Goal: Information Seeking & Learning: Learn about a topic

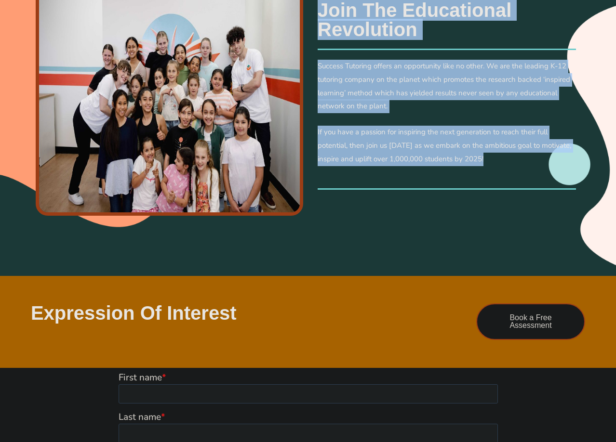
scroll to position [442, 0]
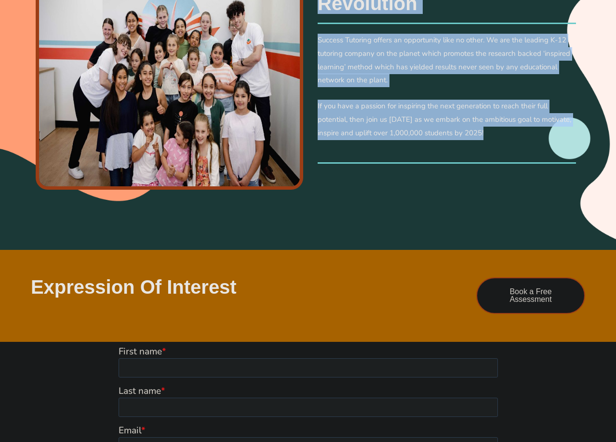
drag, startPoint x: 320, startPoint y: 180, endPoint x: 488, endPoint y: 165, distance: 168.4
click at [488, 165] on div "Join the Educational Revolution Success Tutoring offers an opportunity like no …" at bounding box center [447, 69] width 268 height 199
copy div "Join the Educational Revolution Success Tutoring offers an opportunity like no …"
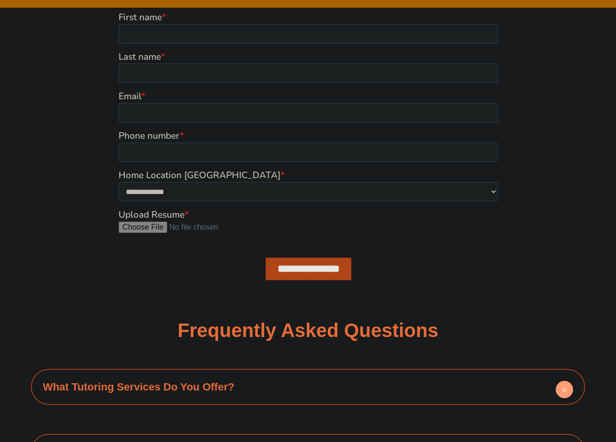
scroll to position [885, 0]
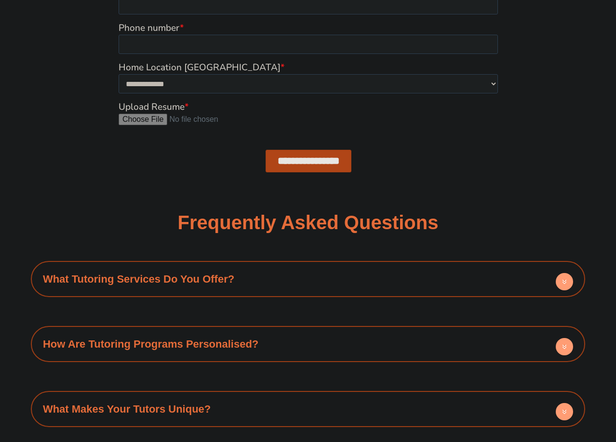
click at [239, 285] on h4 "What Tutoring Services Do You Offer?" at bounding box center [308, 279] width 545 height 27
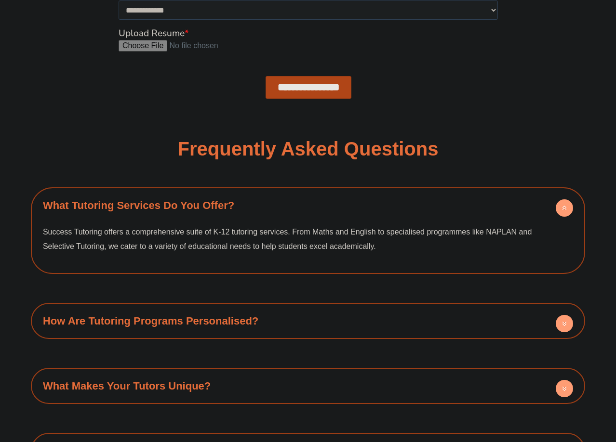
scroll to position [1032, 0]
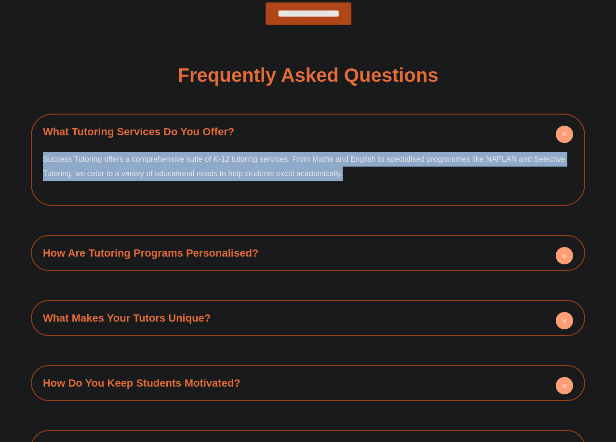
drag, startPoint x: 323, startPoint y: 175, endPoint x: 40, endPoint y: 152, distance: 283.4
click at [40, 152] on div "Success Tutoring offers a comprehensive suite of K-12 tutoring services. From M…" at bounding box center [308, 173] width 545 height 56
copy span "Success Tutoring offers a comprehensive suite of K-12 tutoring services. From M…"
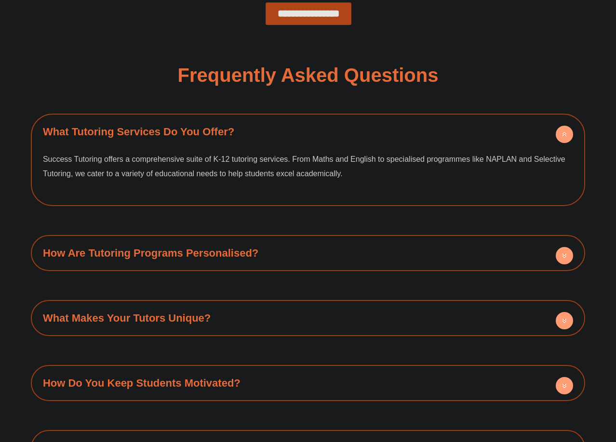
click at [72, 123] on h4 "What Tutoring Services Do You Offer?" at bounding box center [308, 132] width 545 height 27
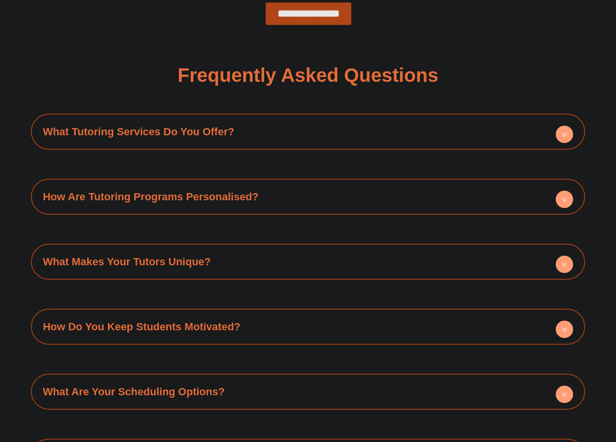
click at [45, 126] on link "What Tutoring Services Do You Offer?" at bounding box center [138, 132] width 191 height 12
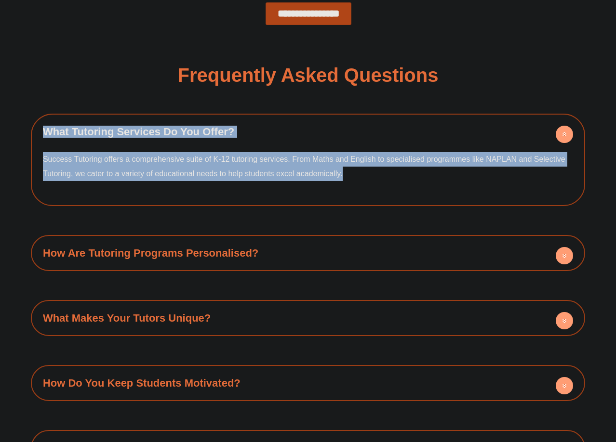
drag, startPoint x: 151, startPoint y: 152, endPoint x: 382, endPoint y: 187, distance: 233.5
click at [382, 187] on div "What Tutoring Services Do You Offer? Success Tutoring offers a comprehensive su…" at bounding box center [308, 160] width 545 height 83
copy div "What Tutoring Services Do You Offer? Success Tutoring offers a comprehensive su…"
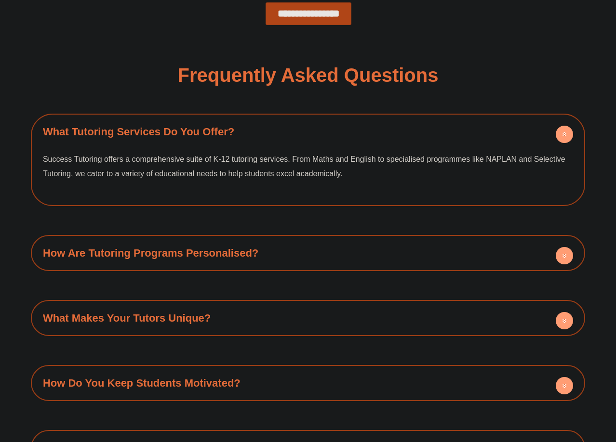
click at [358, 244] on h4 "How Are Tutoring Programs Personalised?" at bounding box center [308, 253] width 545 height 27
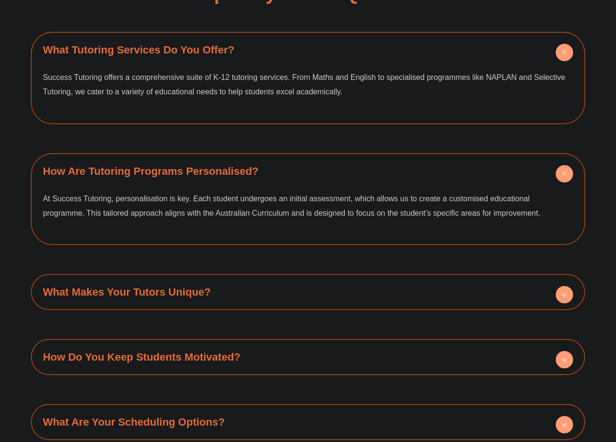
scroll to position [1131, 0]
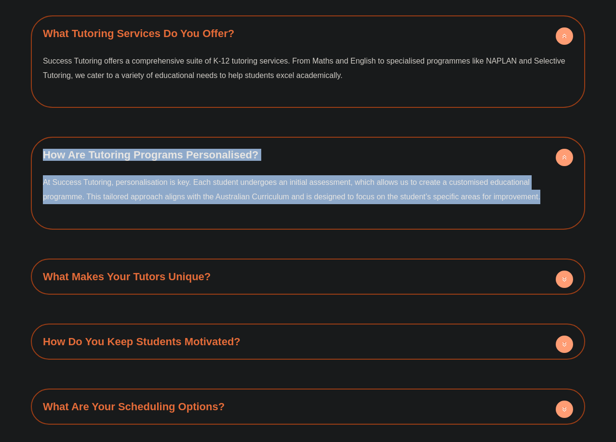
drag, startPoint x: 303, startPoint y: 183, endPoint x: 549, endPoint y: 223, distance: 249.5
click at [549, 223] on div "How Are Tutoring Programs Personalised? At Success Tutoring, personalisation is…" at bounding box center [308, 183] width 545 height 83
copy div "How Are Tutoring Programs Personalised? At Success Tutoring, personalisation is…"
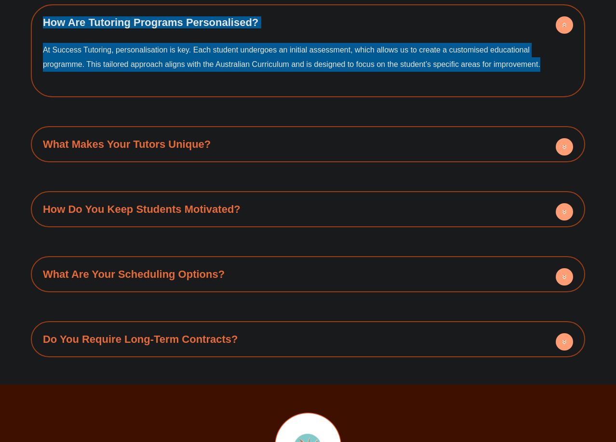
scroll to position [1278, 0]
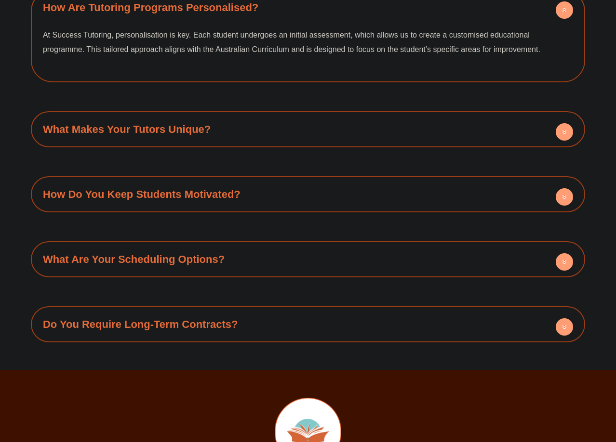
drag, startPoint x: 145, startPoint y: 158, endPoint x: 158, endPoint y: 146, distance: 17.7
click at [155, 147] on div "What Tutoring Services Do You Offer? Success Tutoring offers a comprehensive su…" at bounding box center [308, 105] width 554 height 475
click at [166, 140] on h4 "What Makes Your Tutors Unique?" at bounding box center [308, 129] width 545 height 27
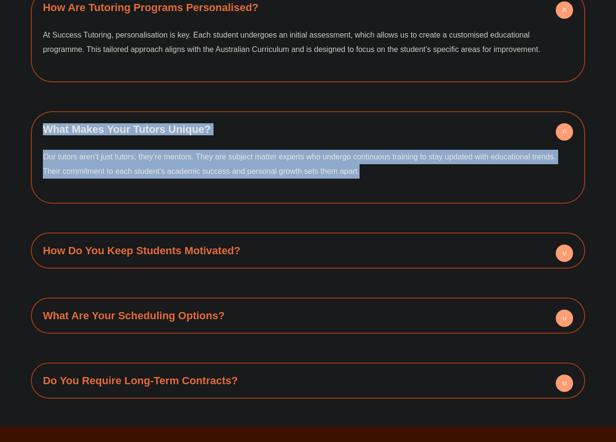
drag, startPoint x: 38, startPoint y: 122, endPoint x: 411, endPoint y: 183, distance: 378.0
click at [411, 183] on div "What Makes Your Tutors Unique? Our tutors aren’t just tutors; they’re mentors. …" at bounding box center [308, 157] width 545 height 83
copy div "What Makes Your Tutors Unique? Our tutors aren’t just tutors; they’re mentors. …"
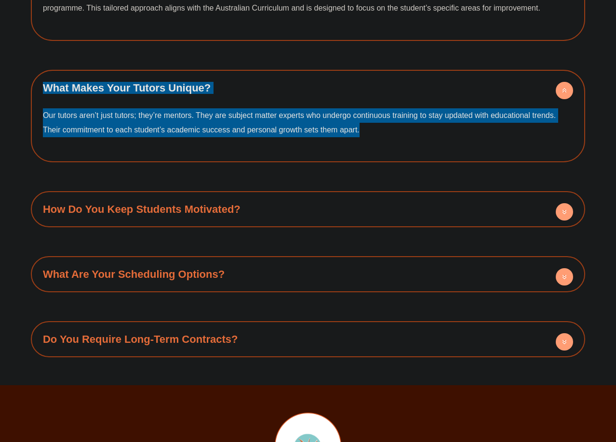
scroll to position [1327, 0]
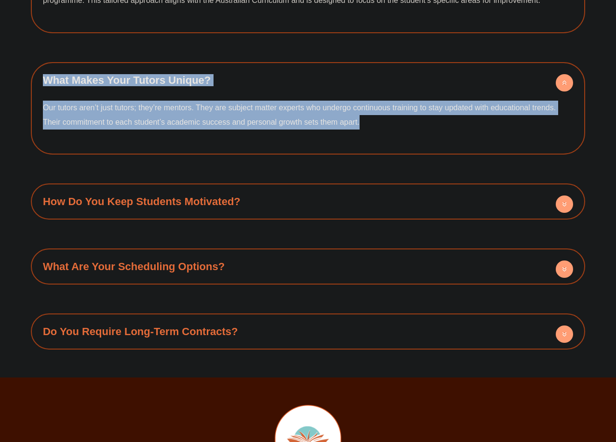
click at [188, 203] on link "How Do You Keep Students Motivated?" at bounding box center [142, 202] width 198 height 12
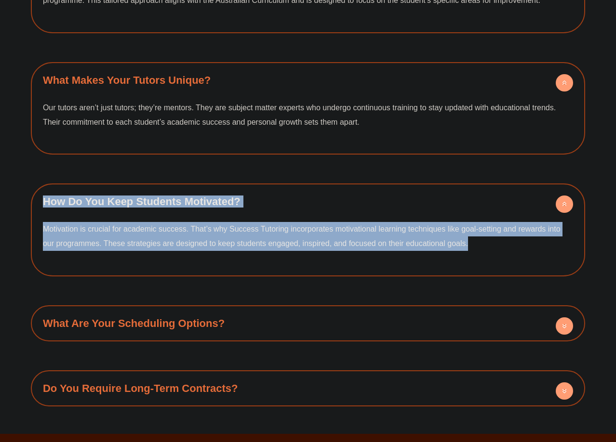
drag, startPoint x: 163, startPoint y: 214, endPoint x: 503, endPoint y: 273, distance: 344.4
click at [503, 273] on div "How Do You Keep Students Motivated? Motivation is crucial for academic success.…" at bounding box center [308, 230] width 554 height 93
copy div "How Do You Keep Students Motivated? Motivation is crucial for academic success.…"
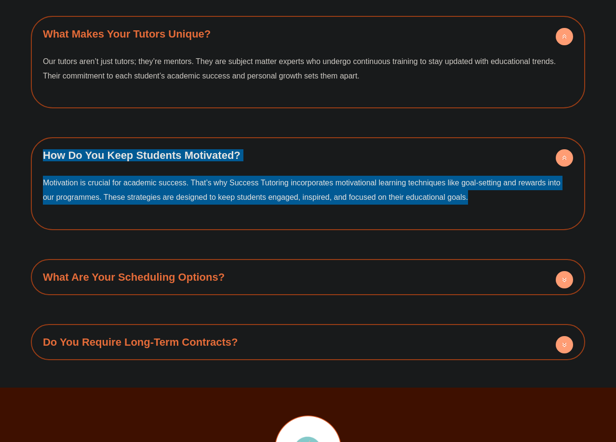
scroll to position [1475, 0]
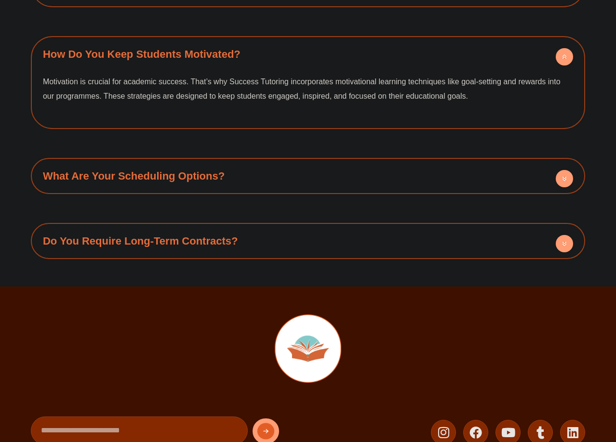
click at [193, 178] on link "What Are Your Scheduling Options?" at bounding box center [134, 176] width 182 height 12
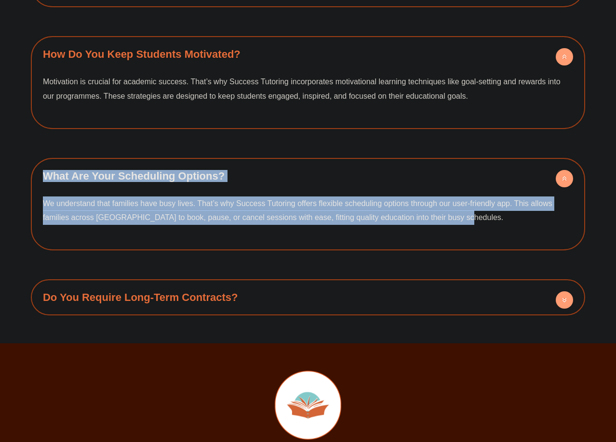
drag, startPoint x: 186, startPoint y: 194, endPoint x: 483, endPoint y: 233, distance: 300.3
click at [483, 233] on div "What Are Your Scheduling Options? We understand that families have busy lives. …" at bounding box center [308, 204] width 554 height 93
copy div "What Are Your Scheduling Options? We understand that families have busy lives. …"
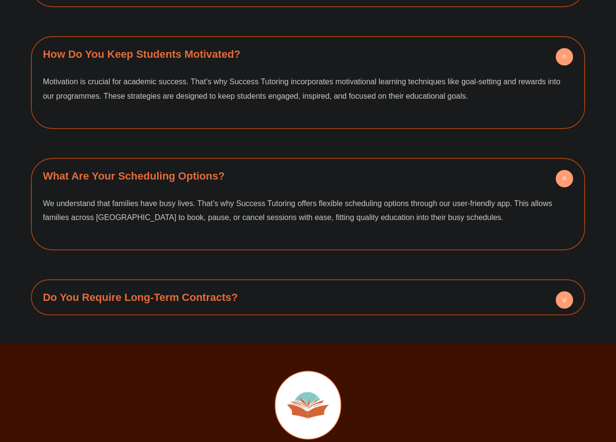
click at [205, 290] on h4 "Do You Require Long-Term Contracts?" at bounding box center [308, 297] width 545 height 27
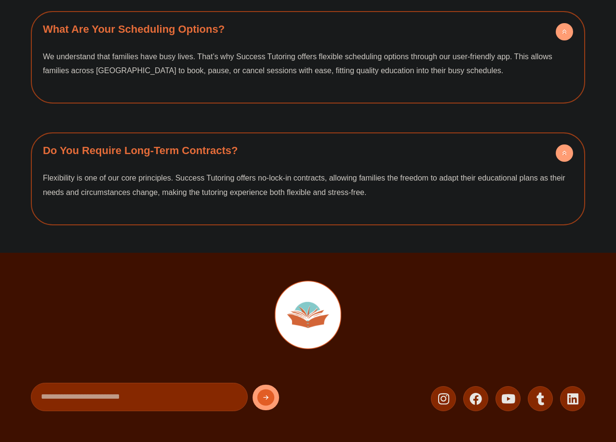
scroll to position [1622, 0]
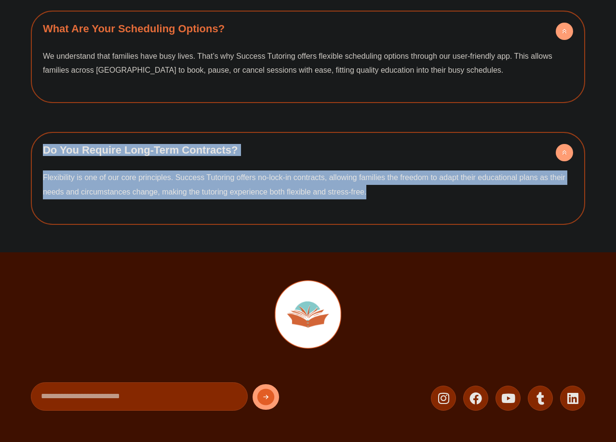
drag, startPoint x: 38, startPoint y: 150, endPoint x: 429, endPoint y: 196, distance: 394.5
click at [429, 196] on div "Do You Require Long-Term Contracts? Flexibility is one of our core principles. …" at bounding box center [308, 178] width 545 height 83
copy div "Do You Require Long-Term Contracts? Flexibility is one of our core principles. …"
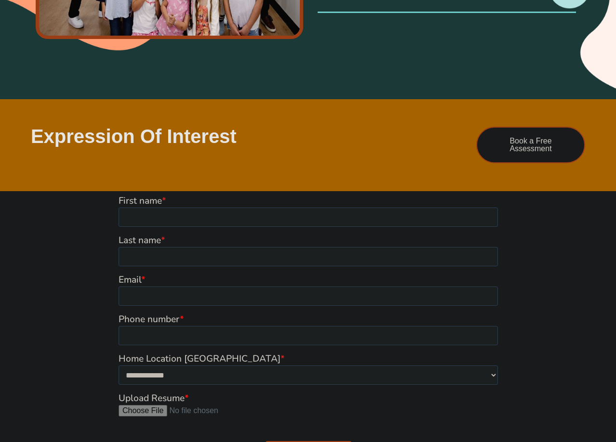
scroll to position [590, 0]
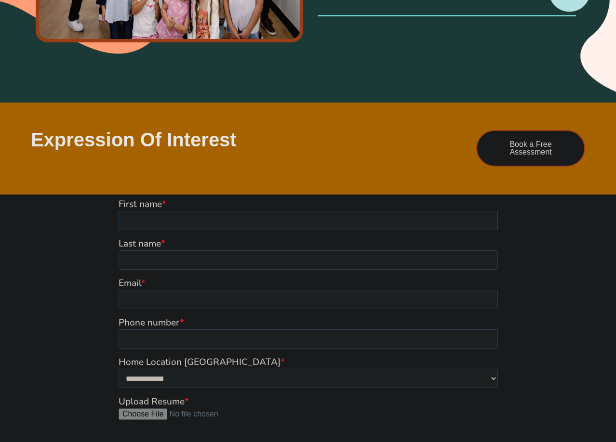
click at [221, 227] on input "First name *" at bounding box center [307, 220] width 379 height 19
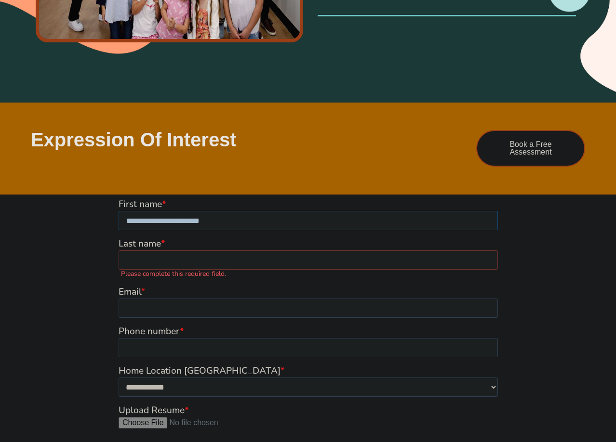
click at [234, 219] on input "**********" at bounding box center [307, 220] width 379 height 19
drag, startPoint x: 234, startPoint y: 224, endPoint x: 157, endPoint y: 225, distance: 77.6
click at [157, 225] on input "**********" at bounding box center [307, 220] width 379 height 19
type input "**********"
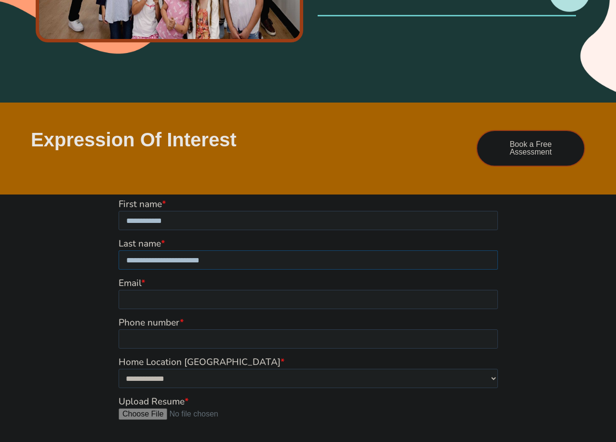
type input "**********"
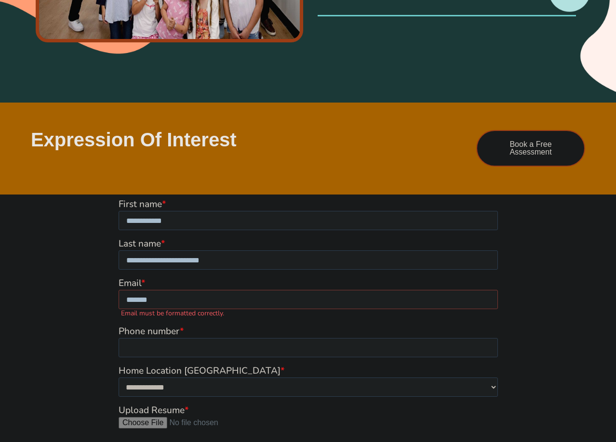
type input "*******"
click at [586, 240] on div at bounding box center [308, 342] width 616 height 294
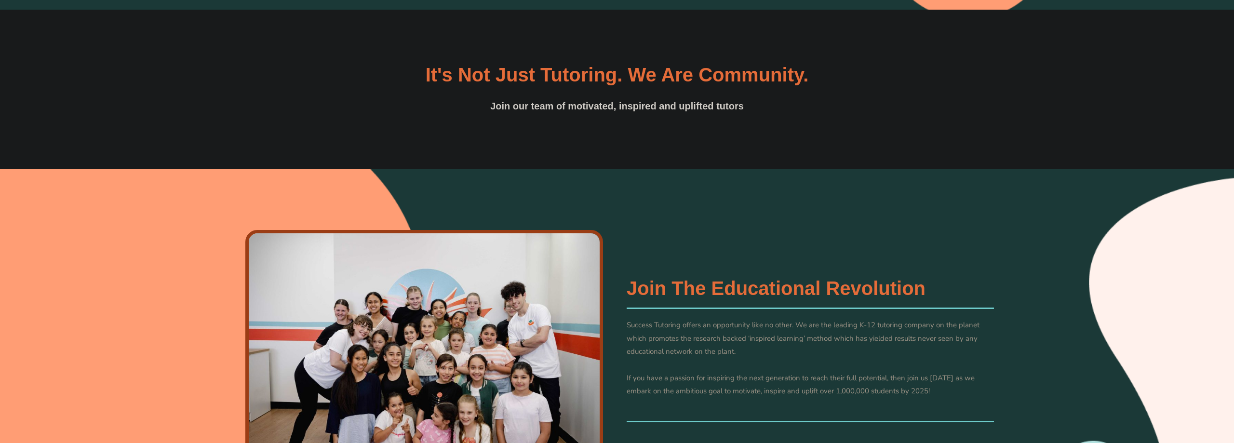
scroll to position [492, 0]
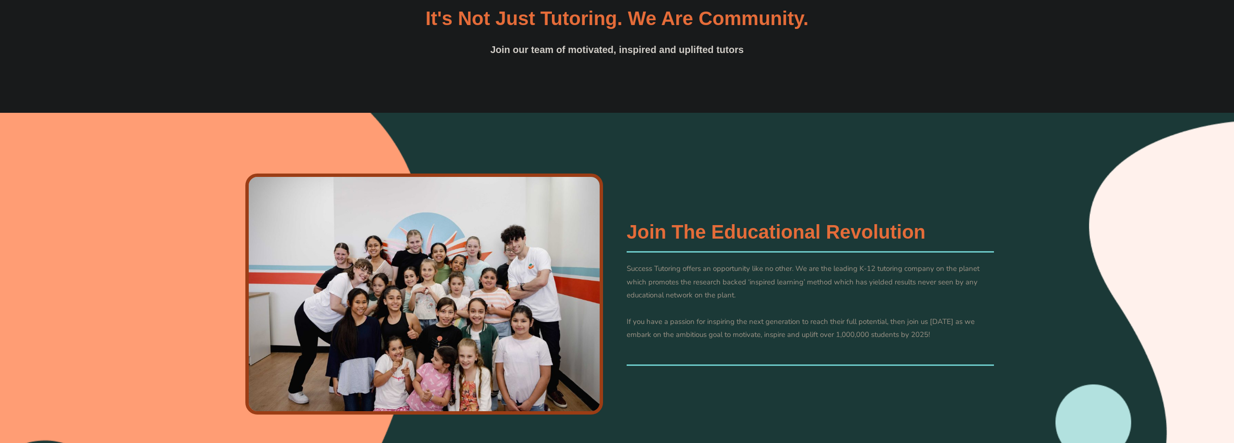
click at [615, 272] on p "Success Tutoring offers an opportunity like no other. We are the leading K-12 t…" at bounding box center [810, 282] width 367 height 40
